Goal: Information Seeking & Learning: Learn about a topic

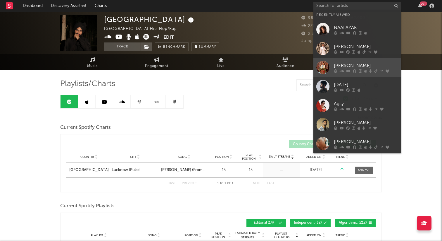
click at [351, 74] on link "[PERSON_NAME]" at bounding box center [357, 67] width 88 height 19
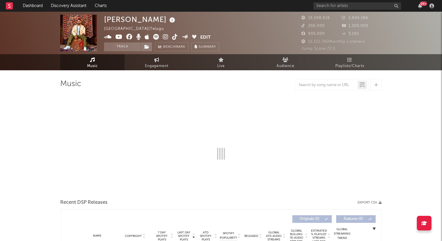
select select "6m"
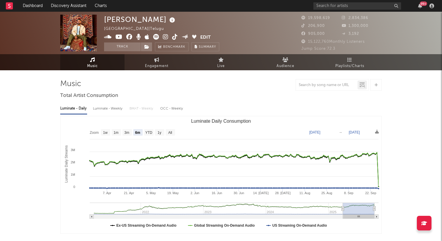
select select "6m"
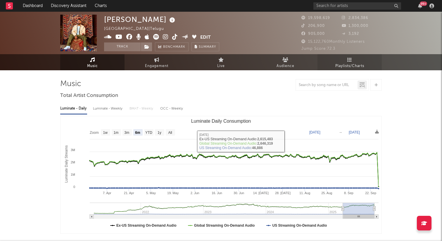
click at [354, 65] on span "Playlists/Charts" at bounding box center [349, 66] width 29 height 7
